Goal: Navigation & Orientation: Find specific page/section

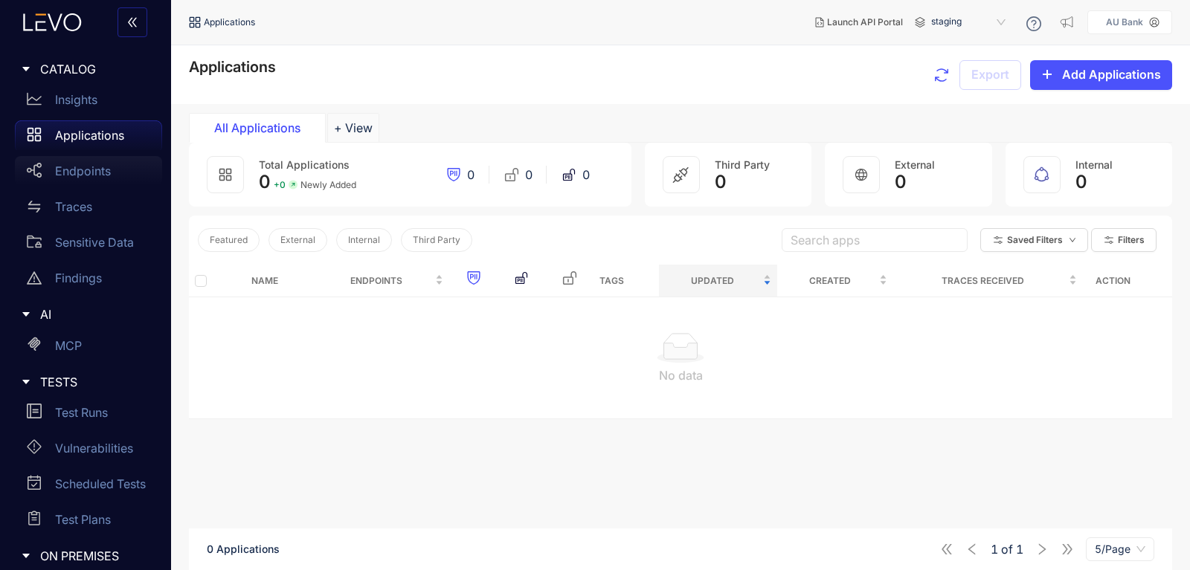
click at [79, 175] on p "Endpoints" at bounding box center [83, 170] width 56 height 13
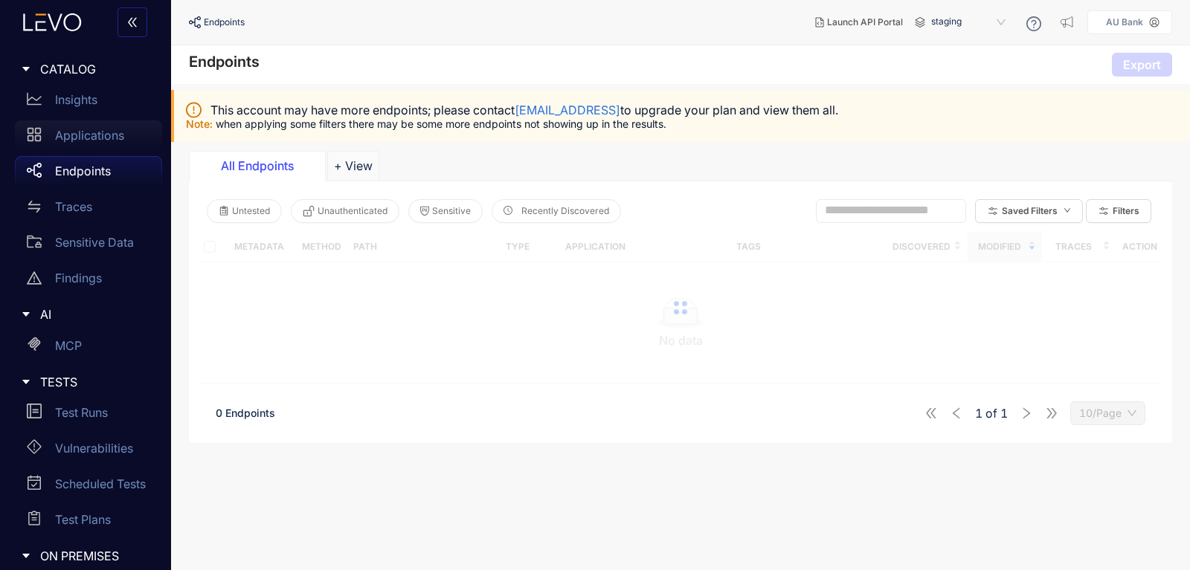
click at [76, 136] on p "Applications" at bounding box center [89, 135] width 69 height 13
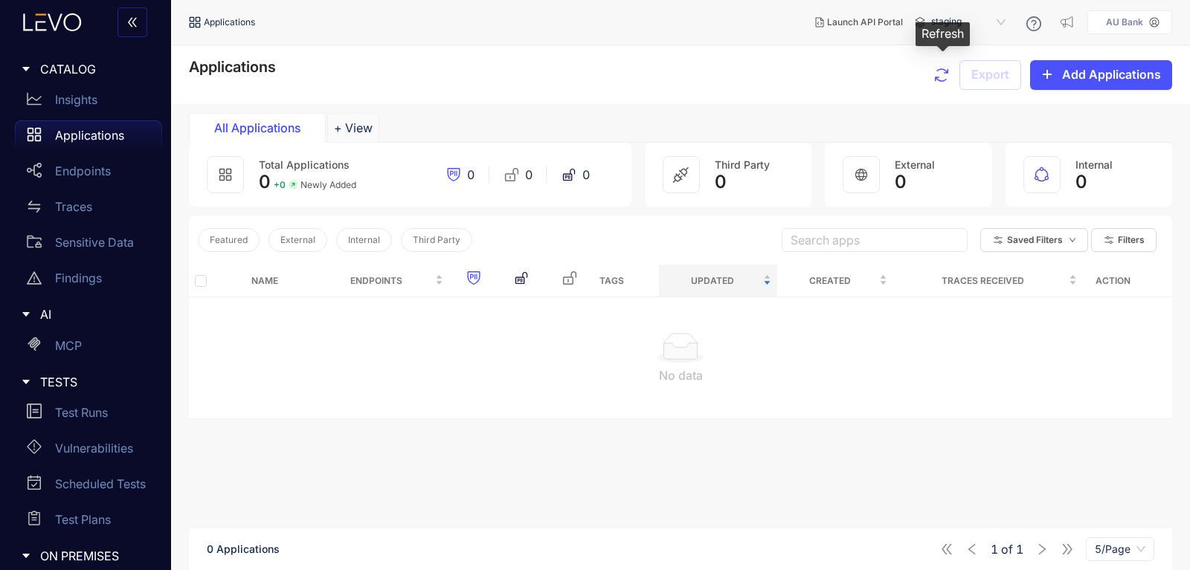
click at [946, 74] on icon "button" at bounding box center [941, 75] width 18 height 18
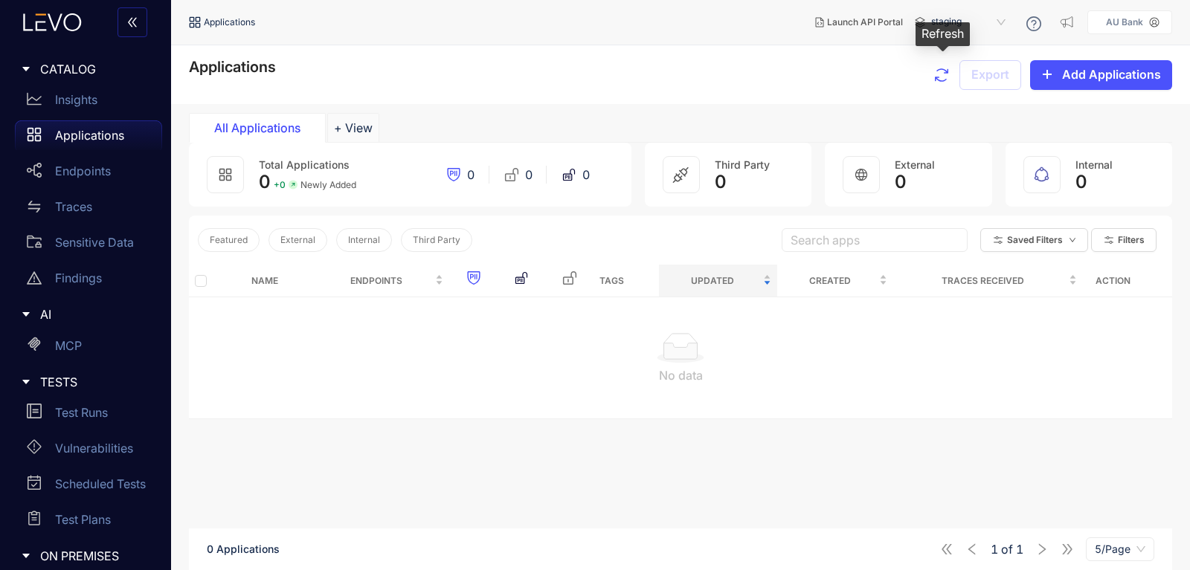
click at [946, 74] on icon "button" at bounding box center [941, 75] width 18 height 18
click at [700, 68] on div "Applications Export Add Applications" at bounding box center [680, 75] width 983 height 32
click at [75, 170] on p "Endpoints" at bounding box center [83, 170] width 56 height 13
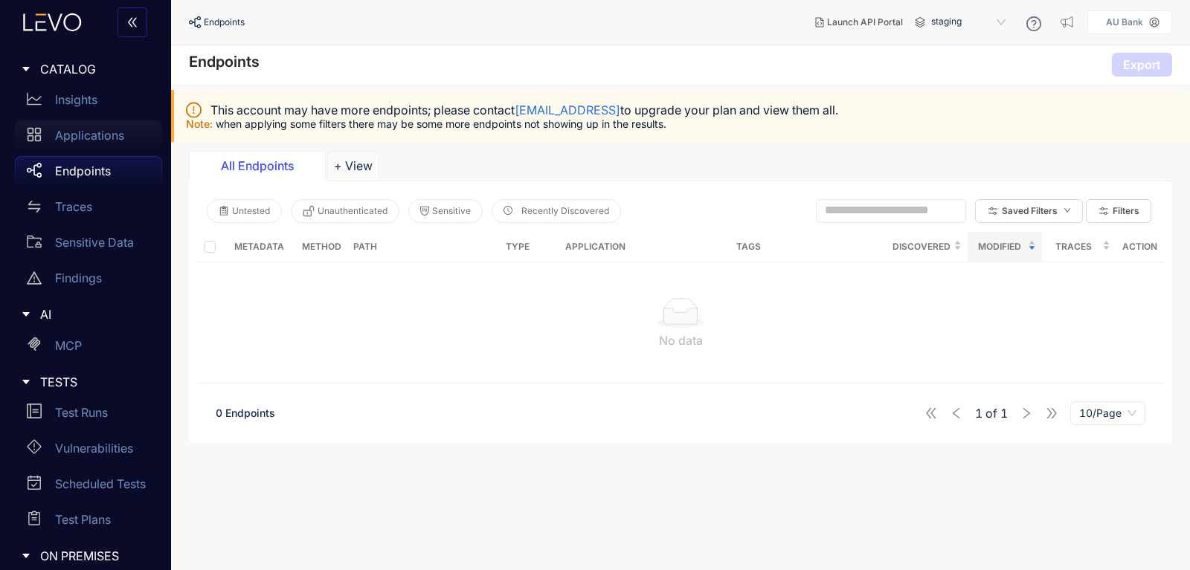
click at [88, 140] on p "Applications" at bounding box center [89, 135] width 69 height 13
